Goal: Complete application form

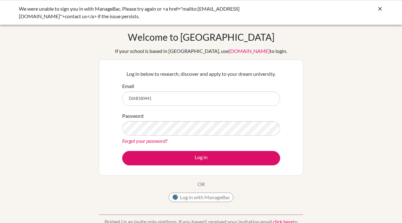
type input "DIAB180441"
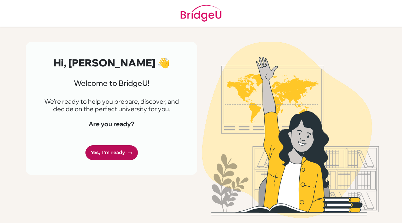
click at [124, 151] on link "Yes, I'm ready" at bounding box center [111, 153] width 52 height 15
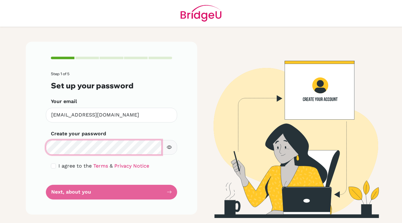
click at [47, 142] on div "Make sure it's at least 6 characters" at bounding box center [111, 147] width 131 height 15
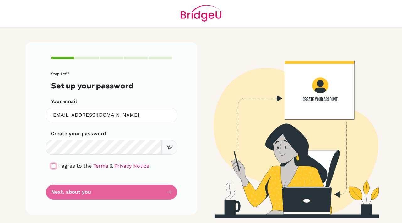
click at [52, 164] on input "checkbox" at bounding box center [53, 166] width 5 height 5
checkbox input "true"
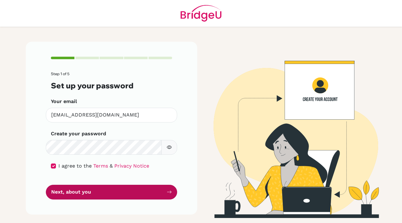
click at [62, 192] on button "Next, about you" at bounding box center [111, 192] width 131 height 15
